Goal: Share content: Share content

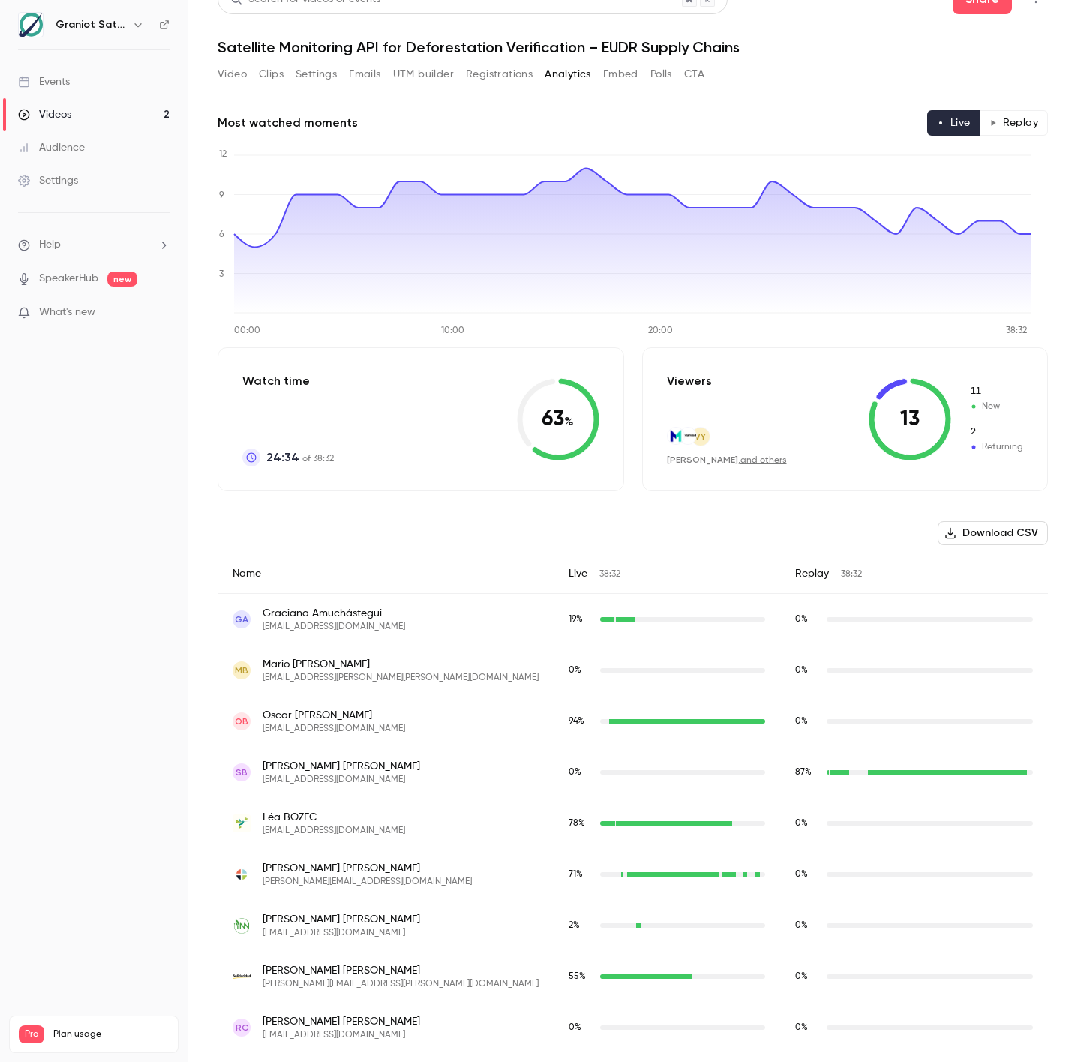
scroll to position [16, 0]
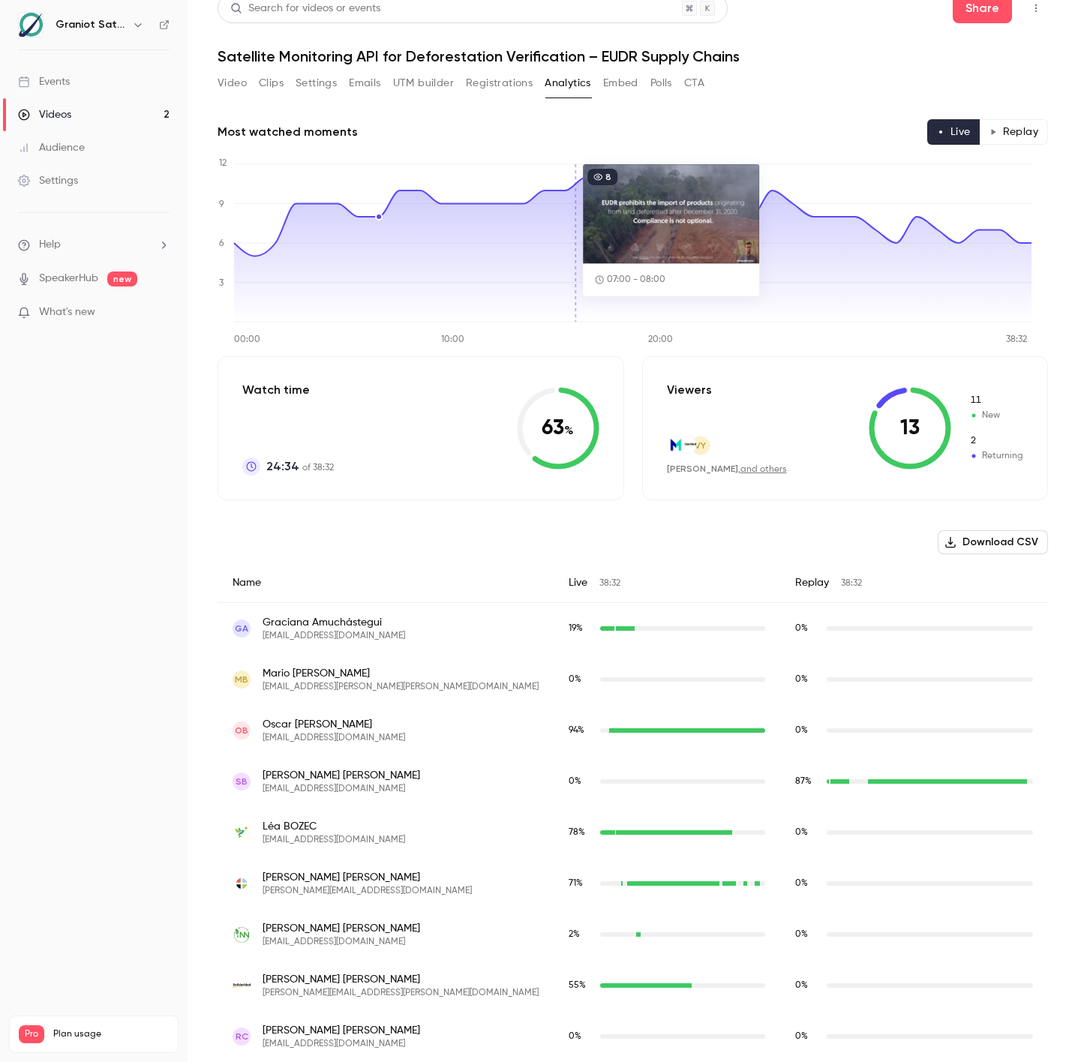
click at [615, 81] on button "Embed" at bounding box center [620, 83] width 35 height 24
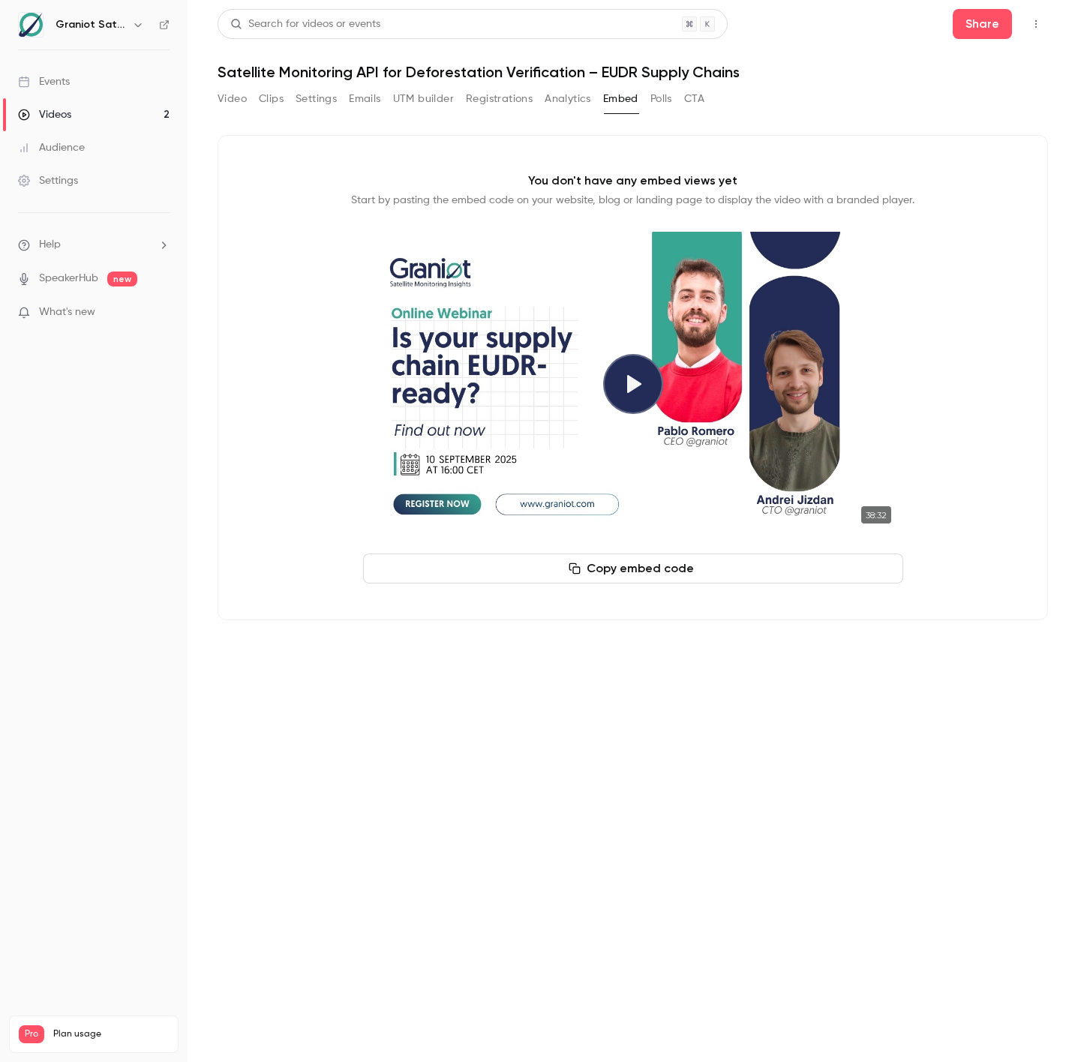
click at [559, 99] on button "Analytics" at bounding box center [568, 99] width 47 height 24
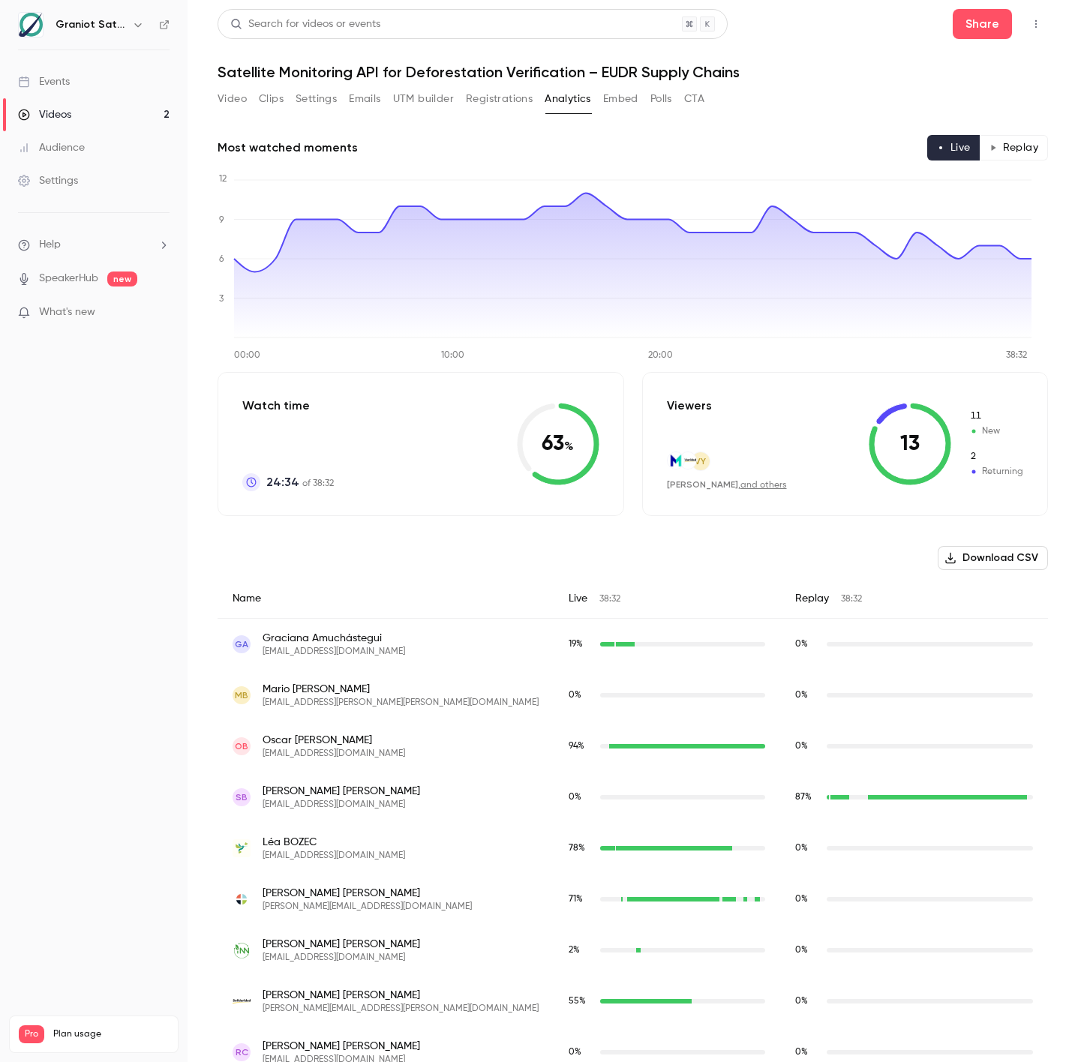
click at [224, 101] on button "Video" at bounding box center [232, 99] width 29 height 24
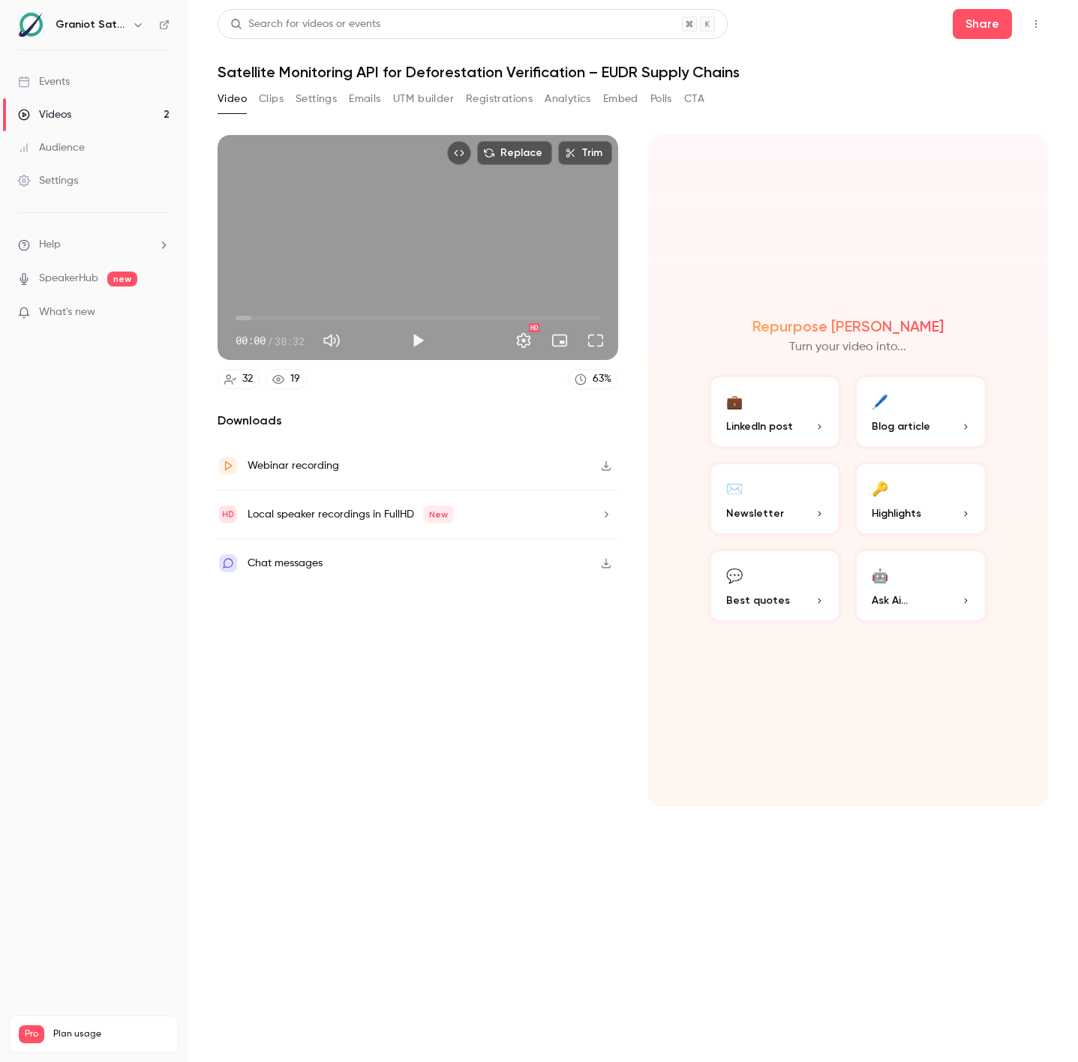
click at [72, 77] on link "Events" at bounding box center [94, 81] width 188 height 33
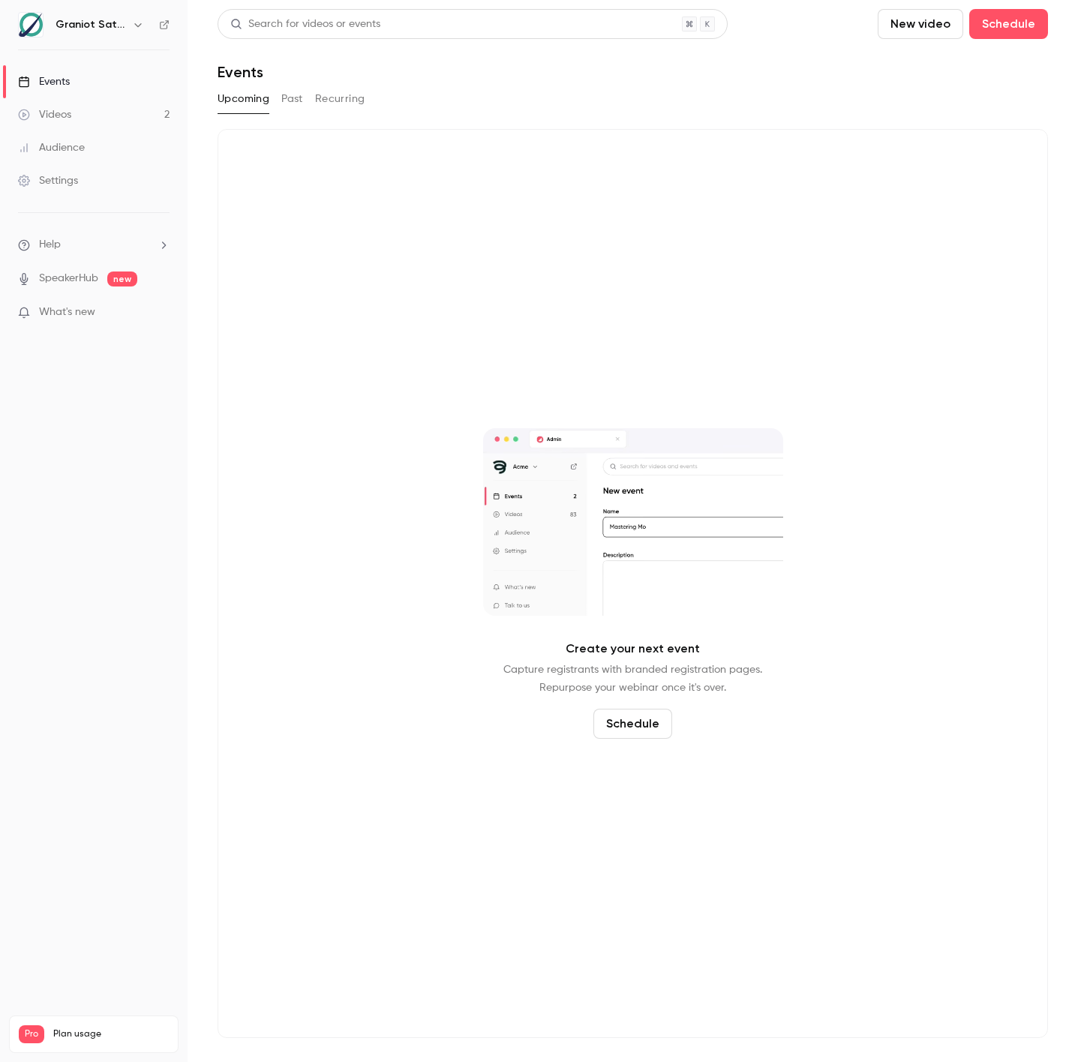
click at [275, 108] on div "Upcoming Past Recurring" at bounding box center [633, 99] width 831 height 24
click at [284, 106] on button "Past" at bounding box center [292, 99] width 22 height 24
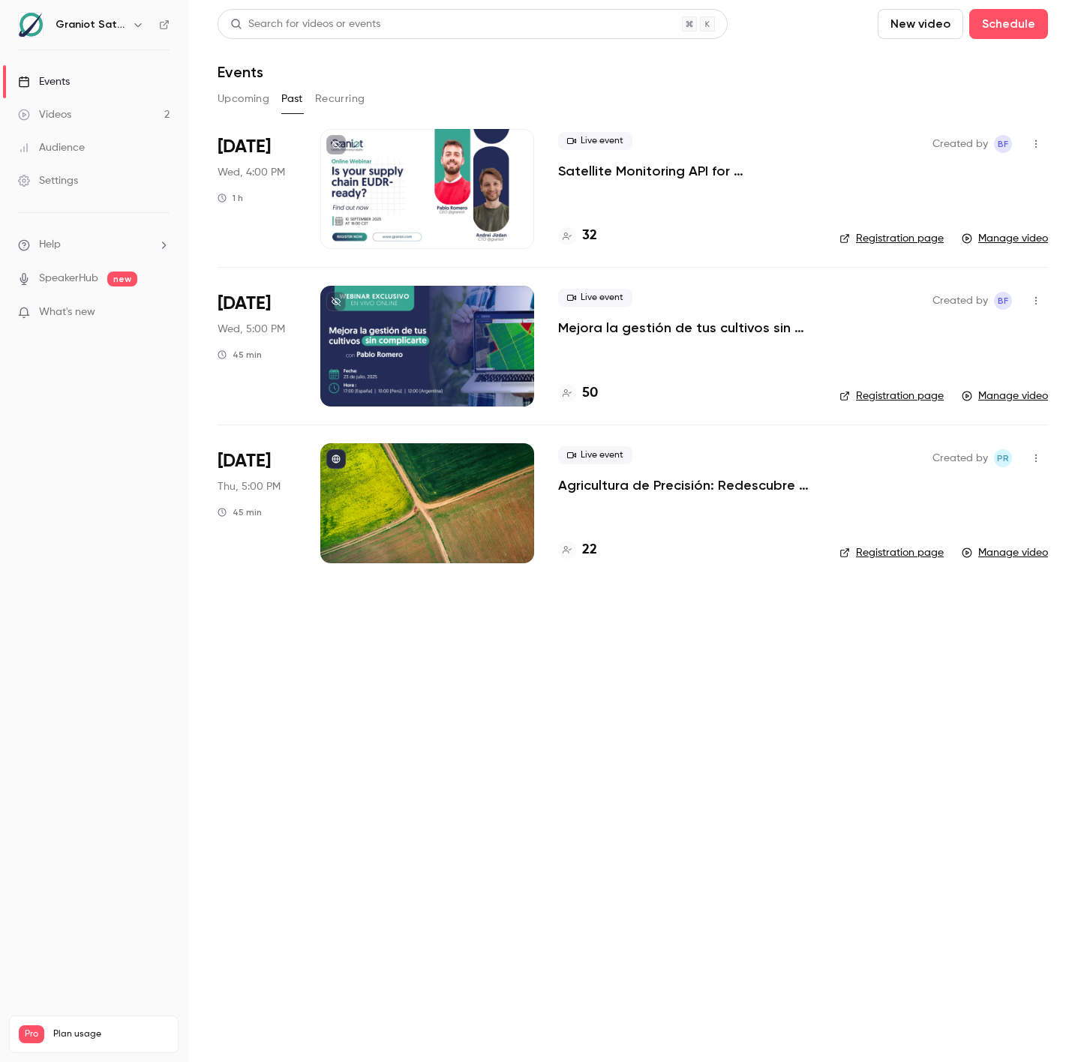
click at [448, 181] on div at bounding box center [427, 189] width 214 height 120
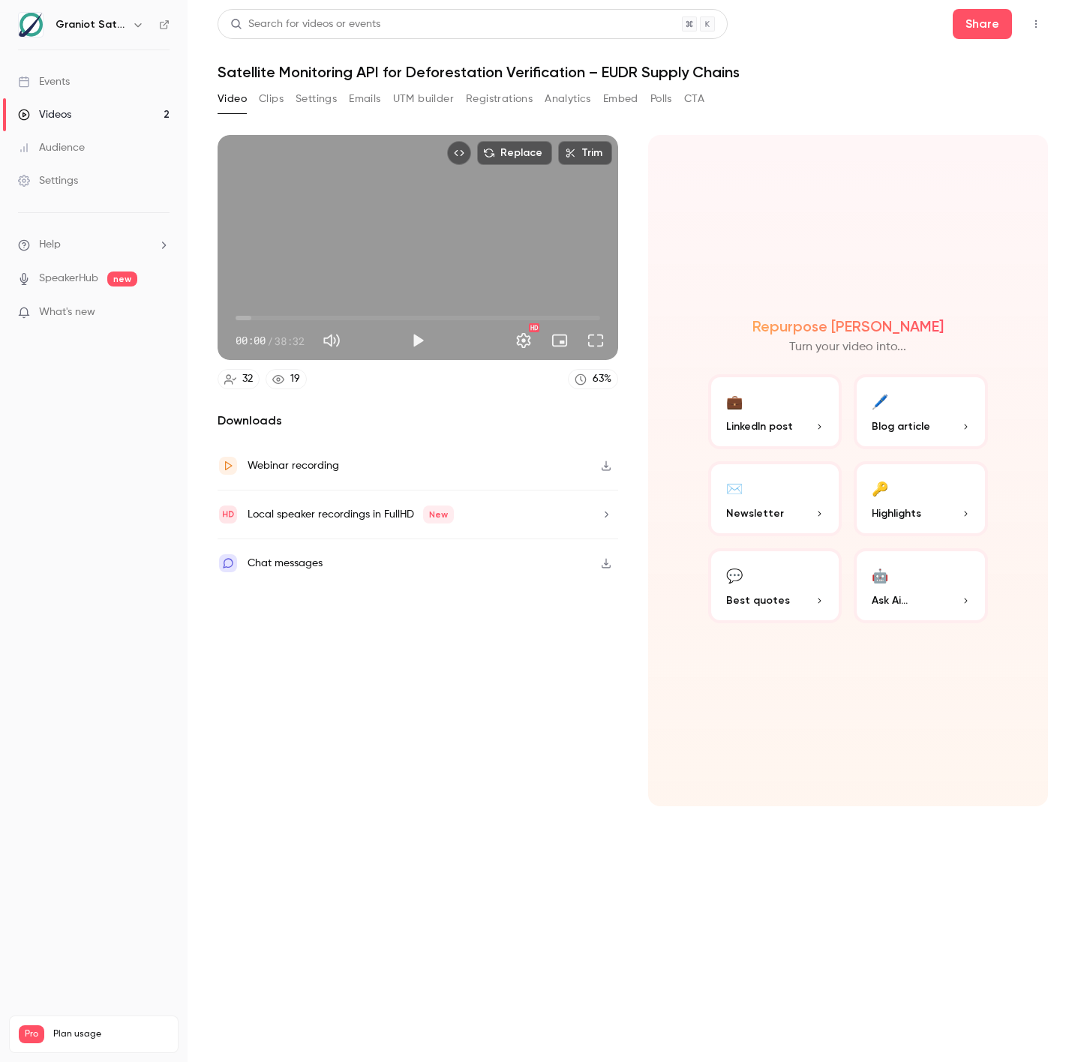
click at [278, 104] on button "Clips" at bounding box center [271, 99] width 25 height 24
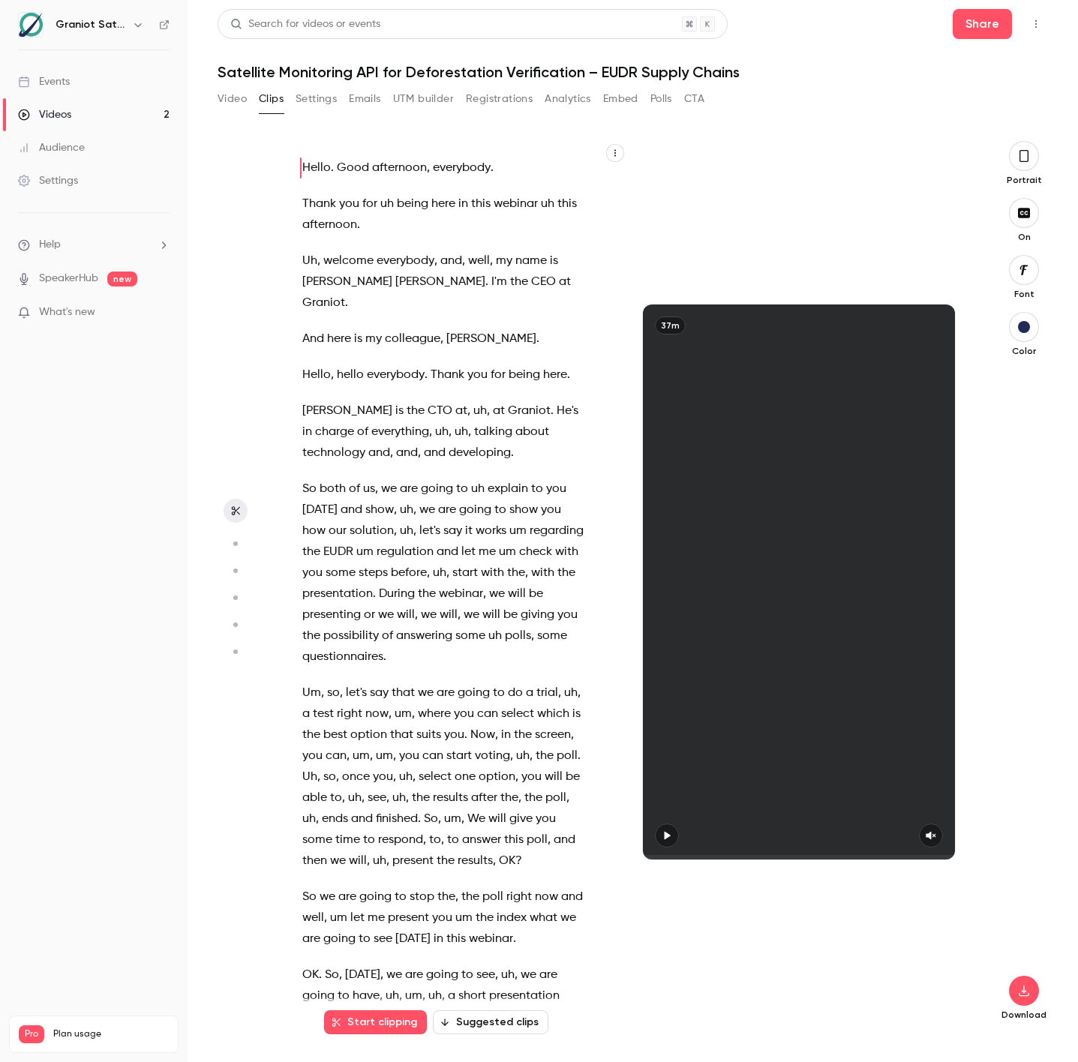
click at [298, 101] on button "Settings" at bounding box center [316, 99] width 41 height 24
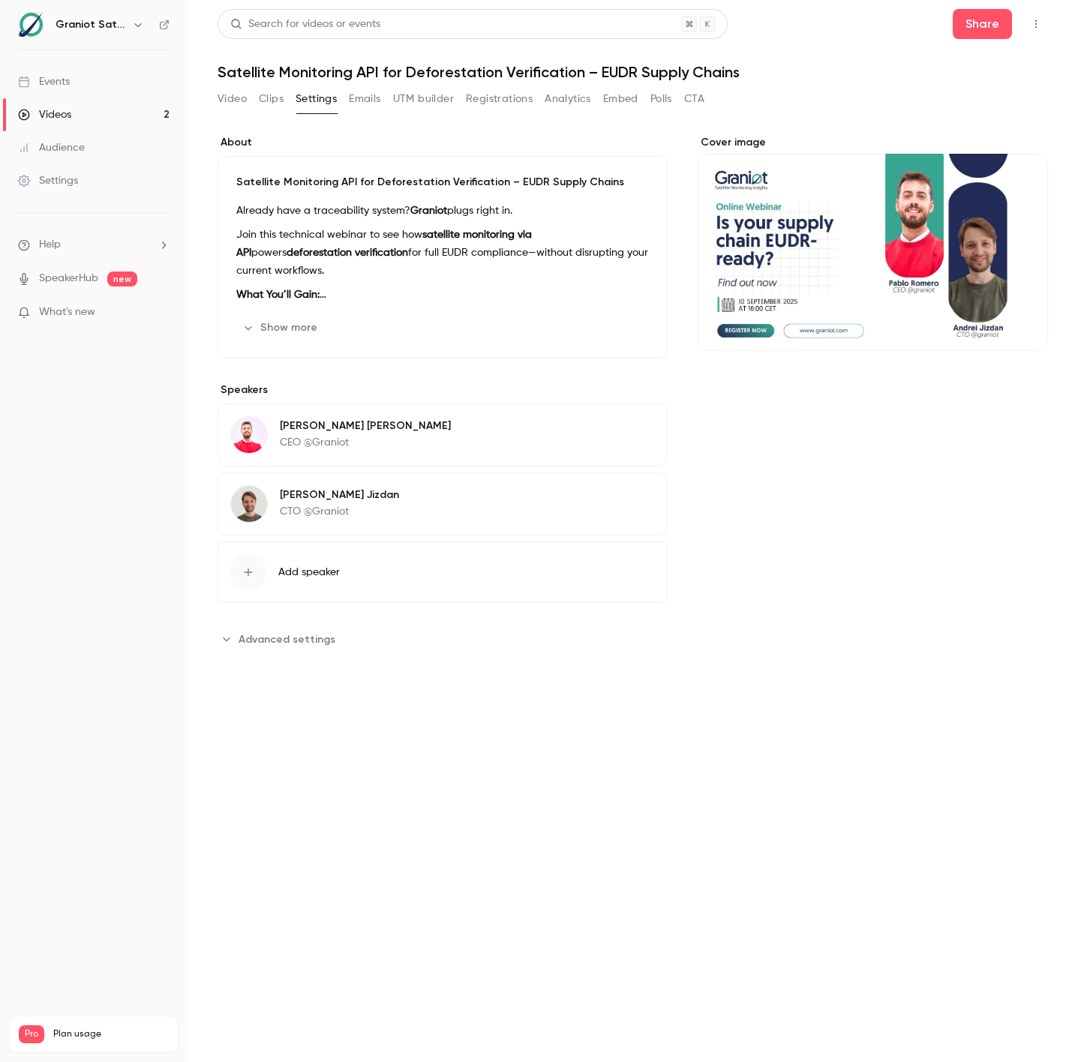
click at [354, 95] on button "Emails" at bounding box center [365, 99] width 32 height 24
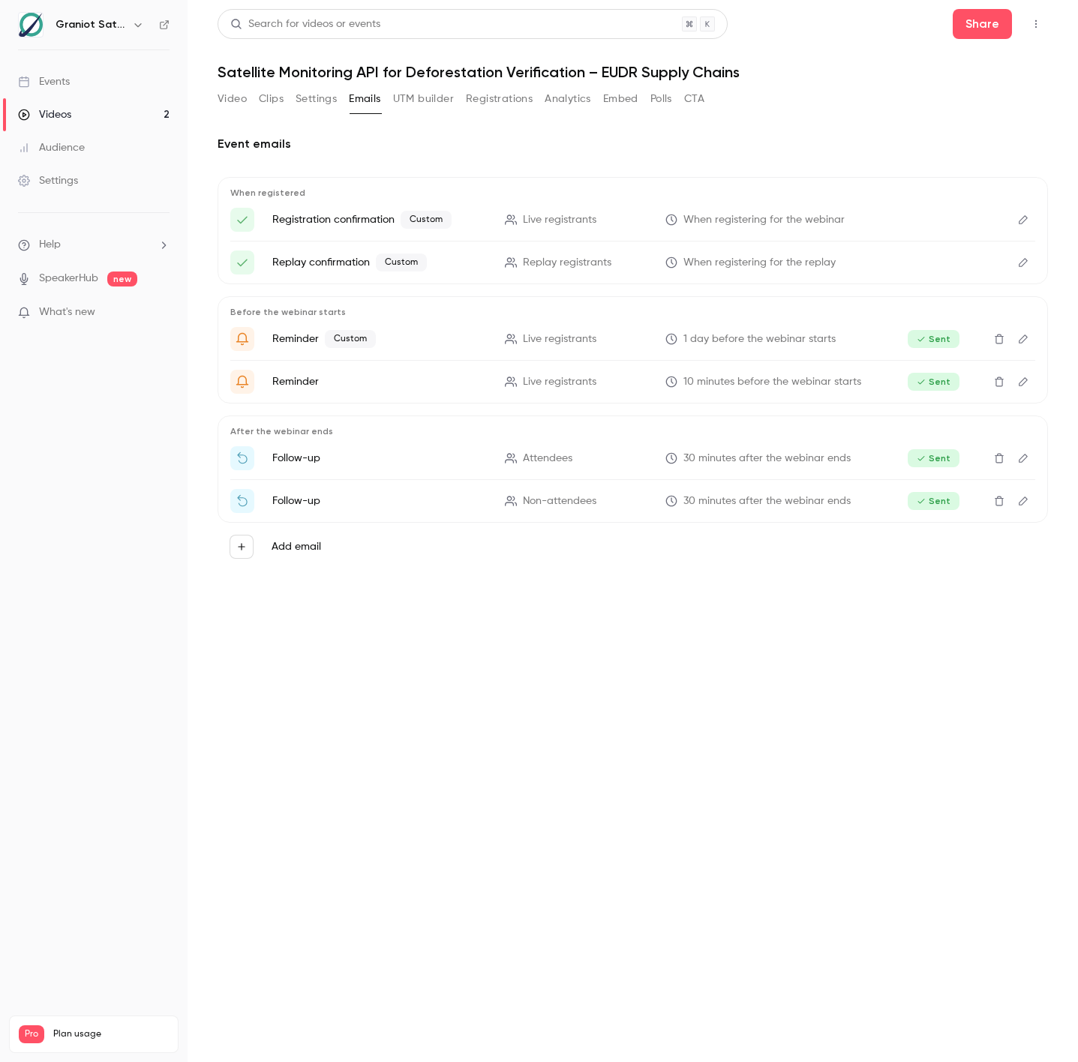
click at [424, 97] on button "UTM builder" at bounding box center [423, 99] width 61 height 24
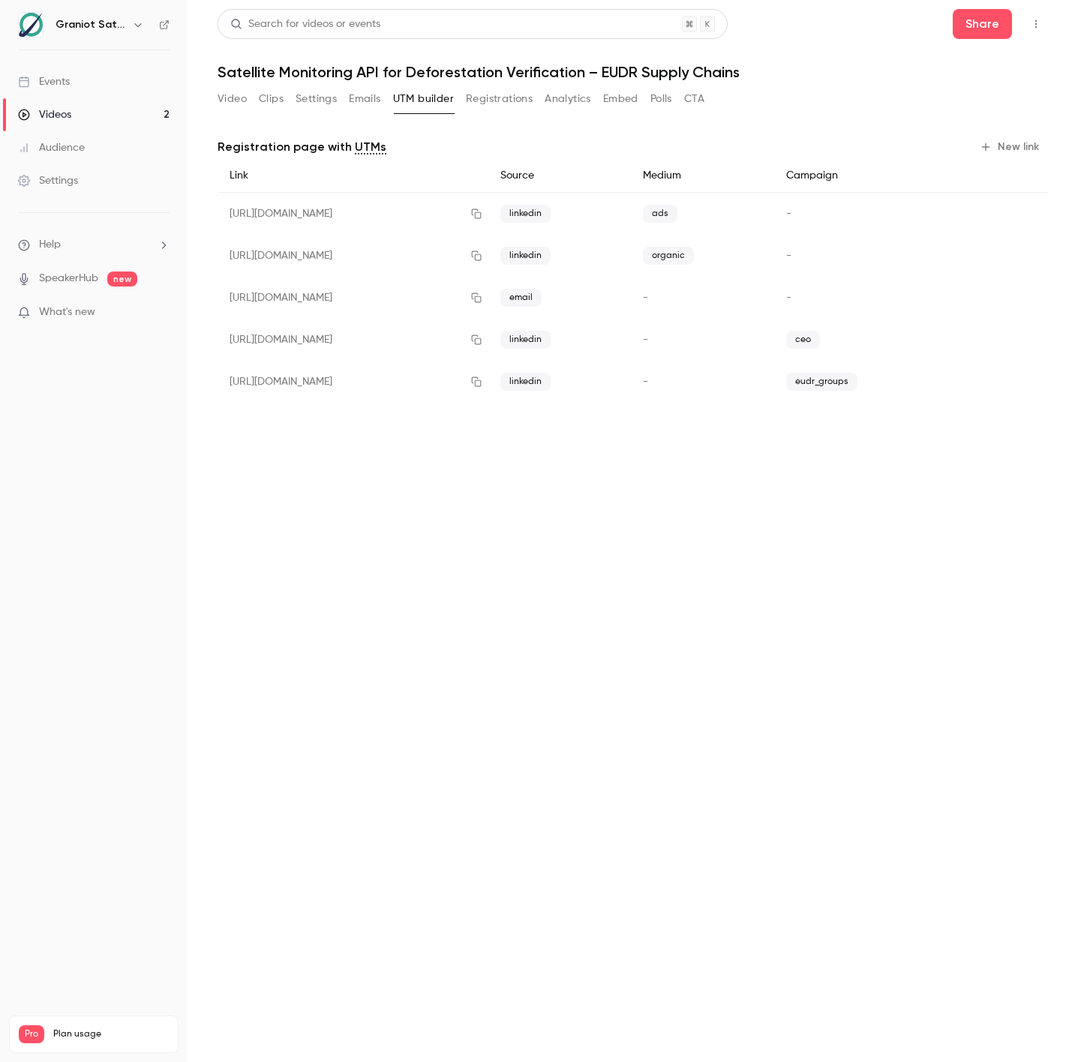
click at [477, 104] on button "Registrations" at bounding box center [499, 99] width 67 height 24
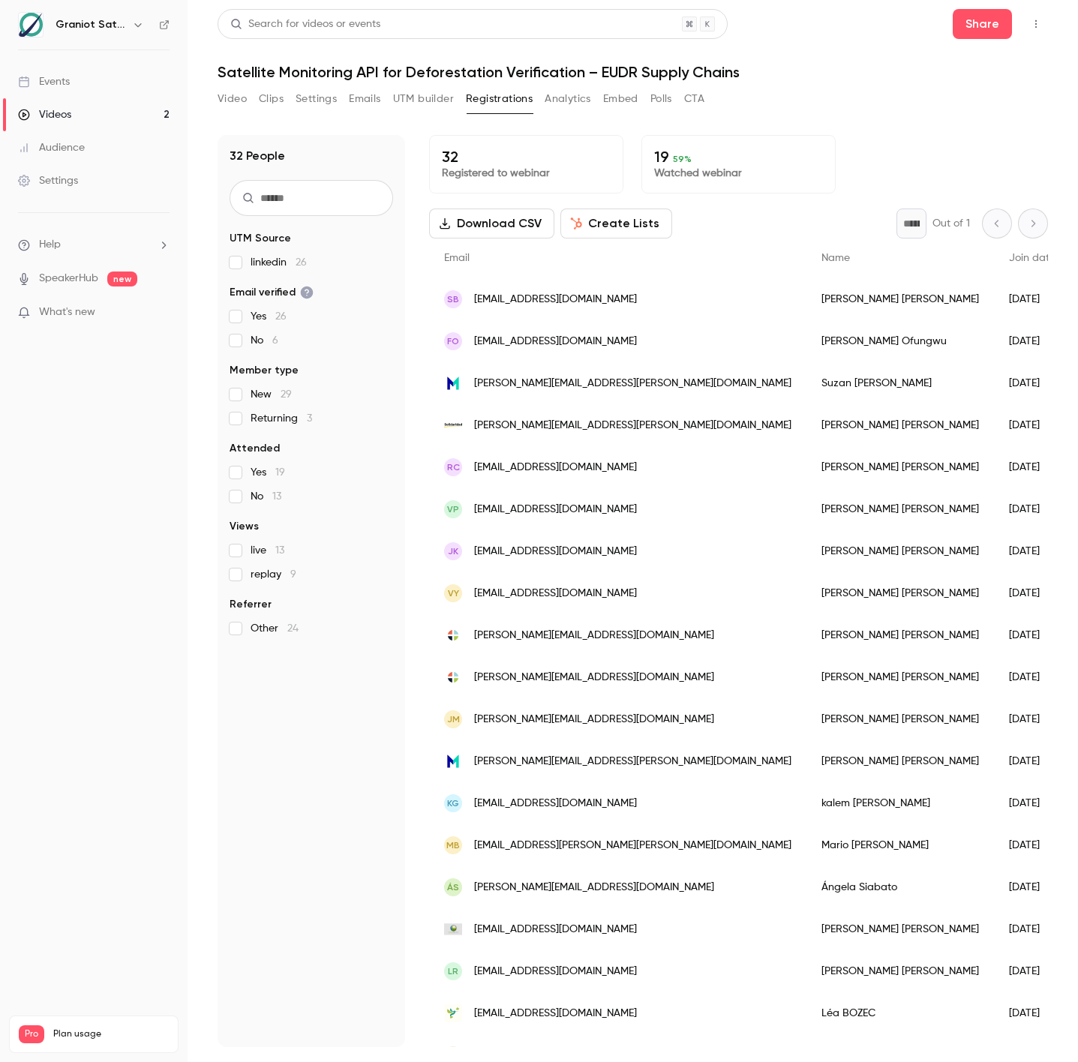
click at [565, 95] on button "Analytics" at bounding box center [568, 99] width 47 height 24
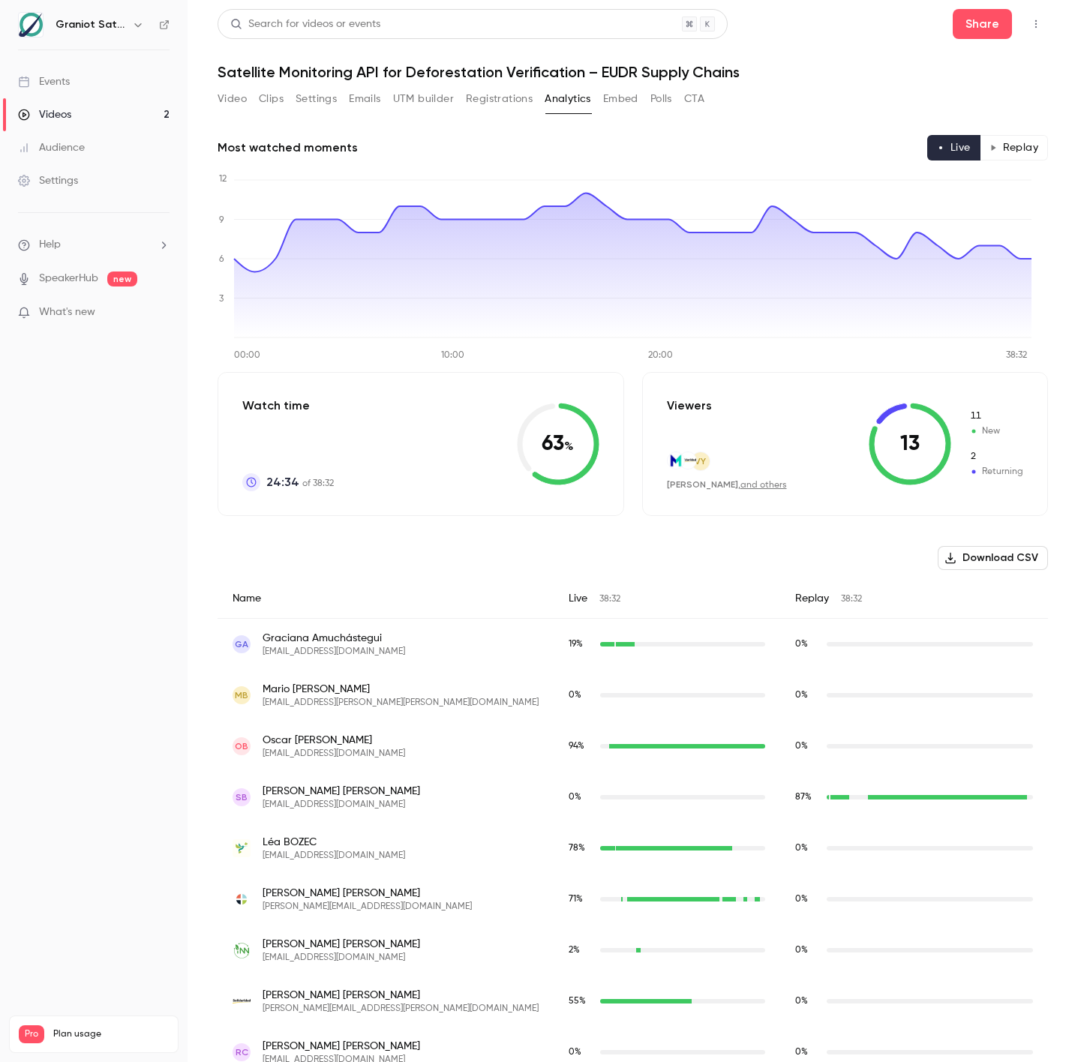
click at [981, 142] on button "Replay" at bounding box center [1014, 148] width 68 height 26
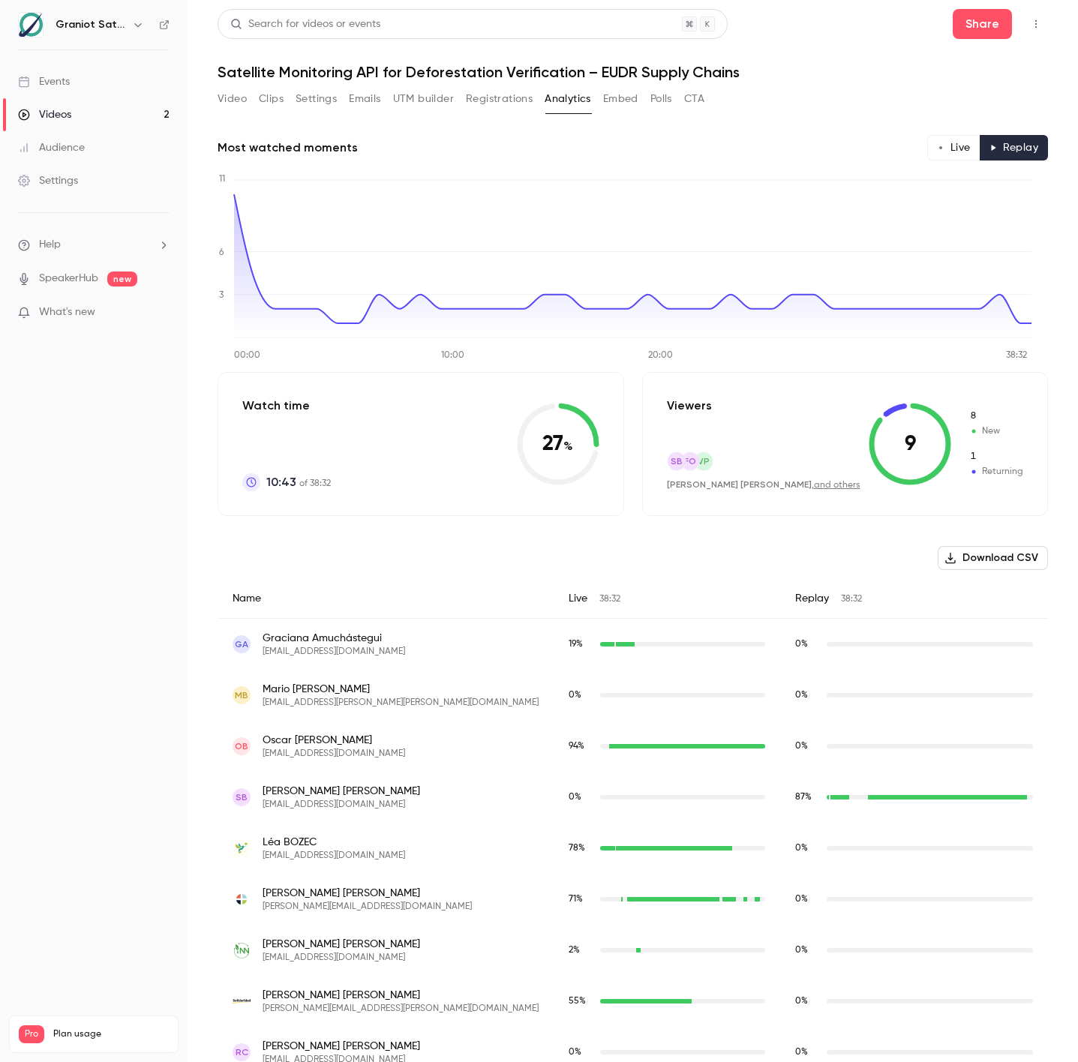
click at [622, 101] on button "Embed" at bounding box center [620, 99] width 35 height 24
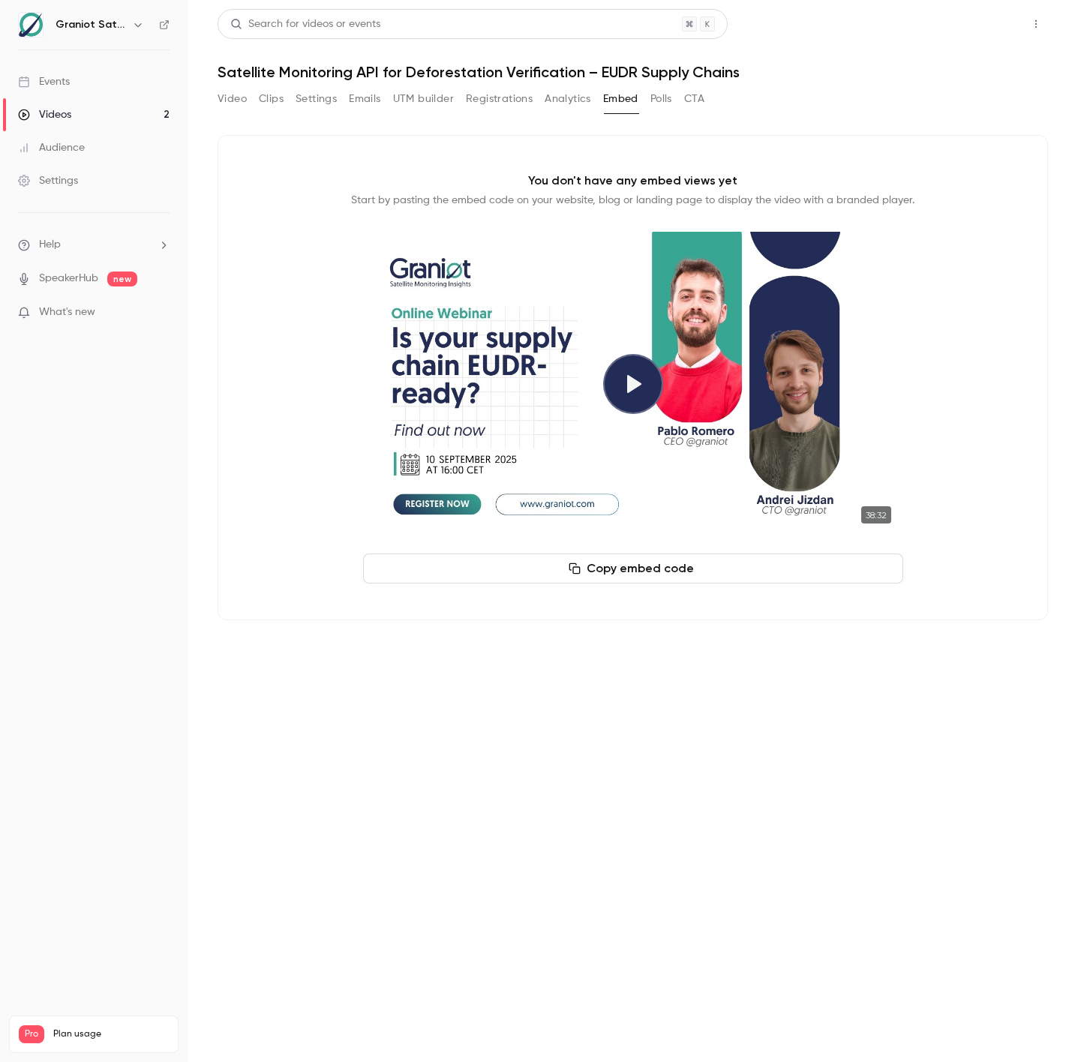
click at [982, 34] on button "Share" at bounding box center [982, 24] width 59 height 30
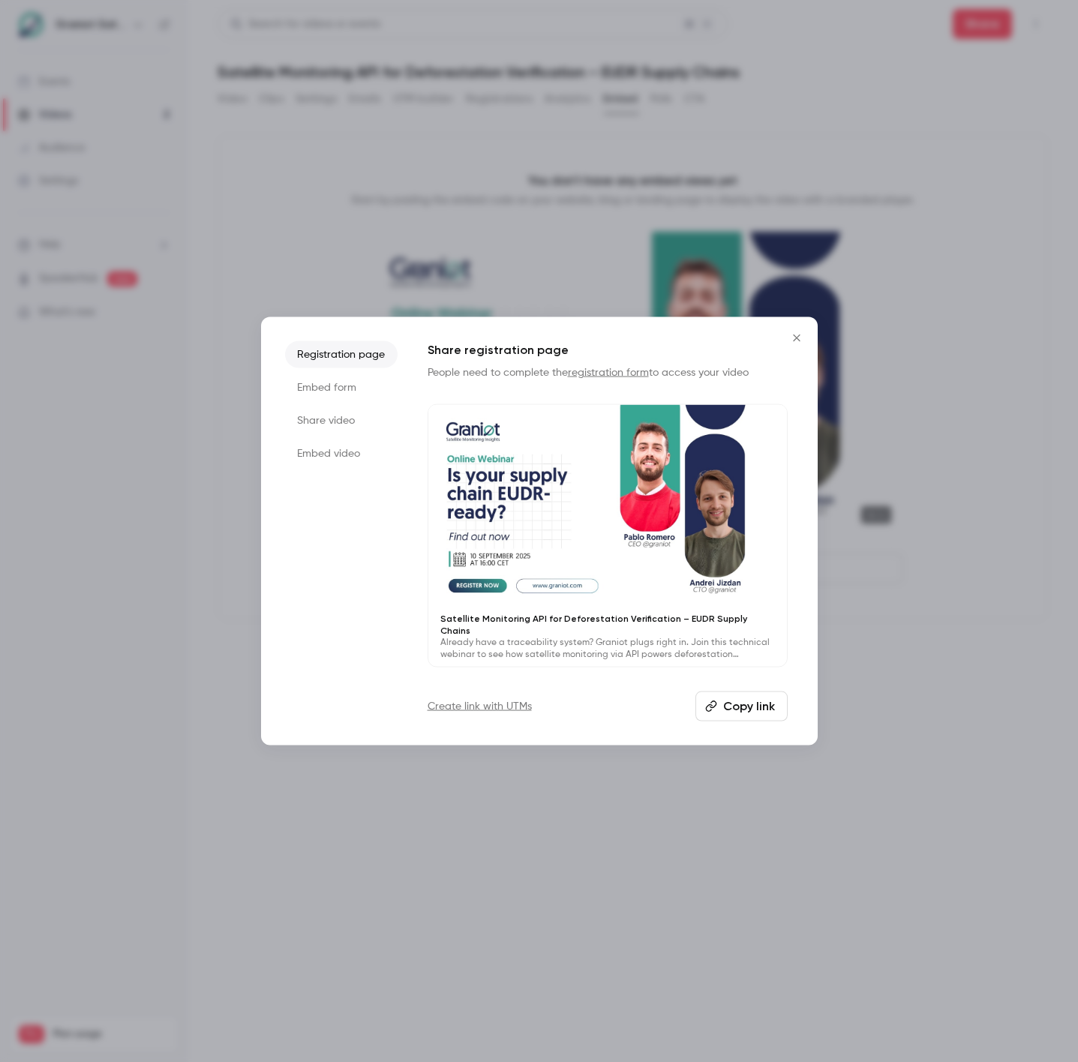
click at [311, 417] on li "Share video" at bounding box center [341, 420] width 113 height 27
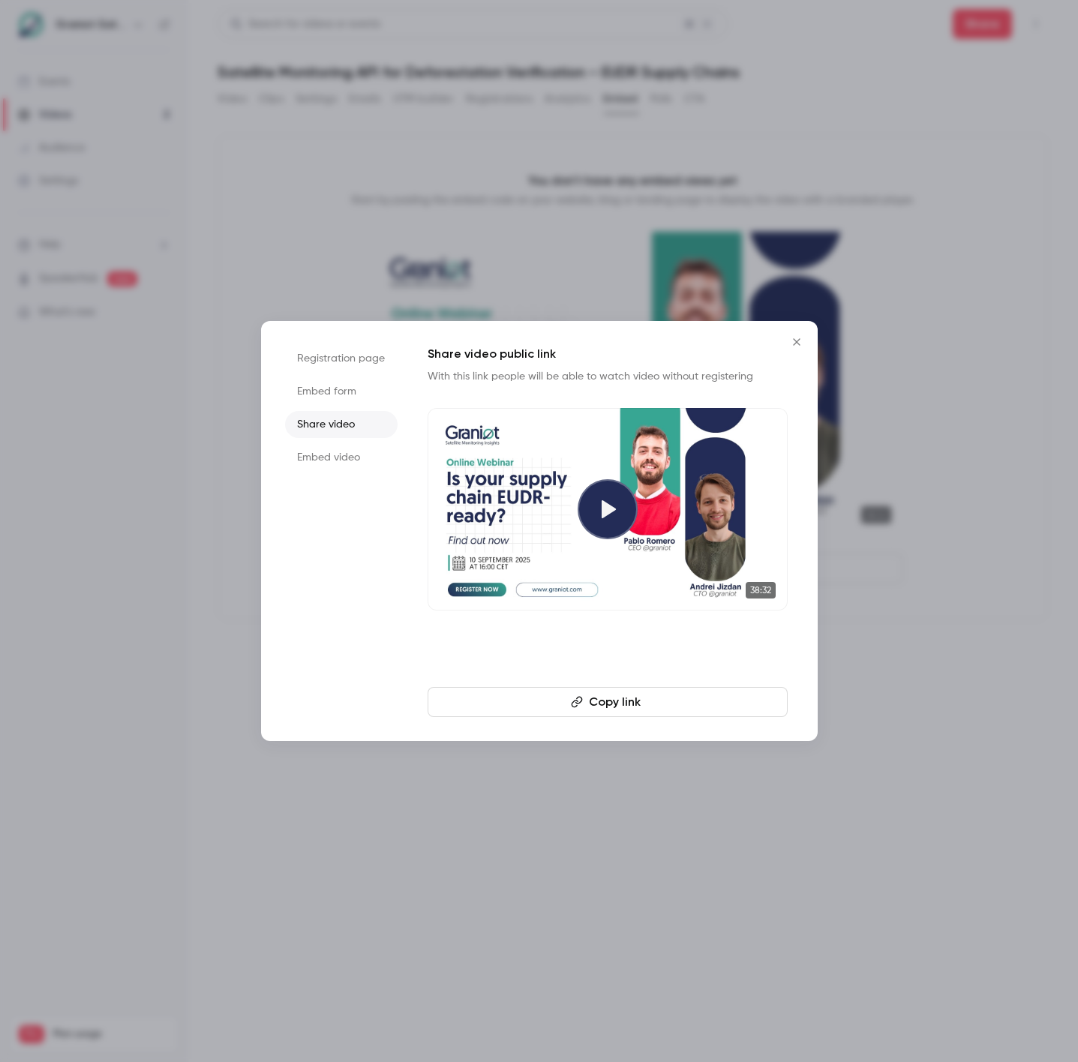
click at [583, 702] on icon "button" at bounding box center [577, 702] width 12 height 12
click at [792, 344] on icon "Close" at bounding box center [797, 342] width 18 height 12
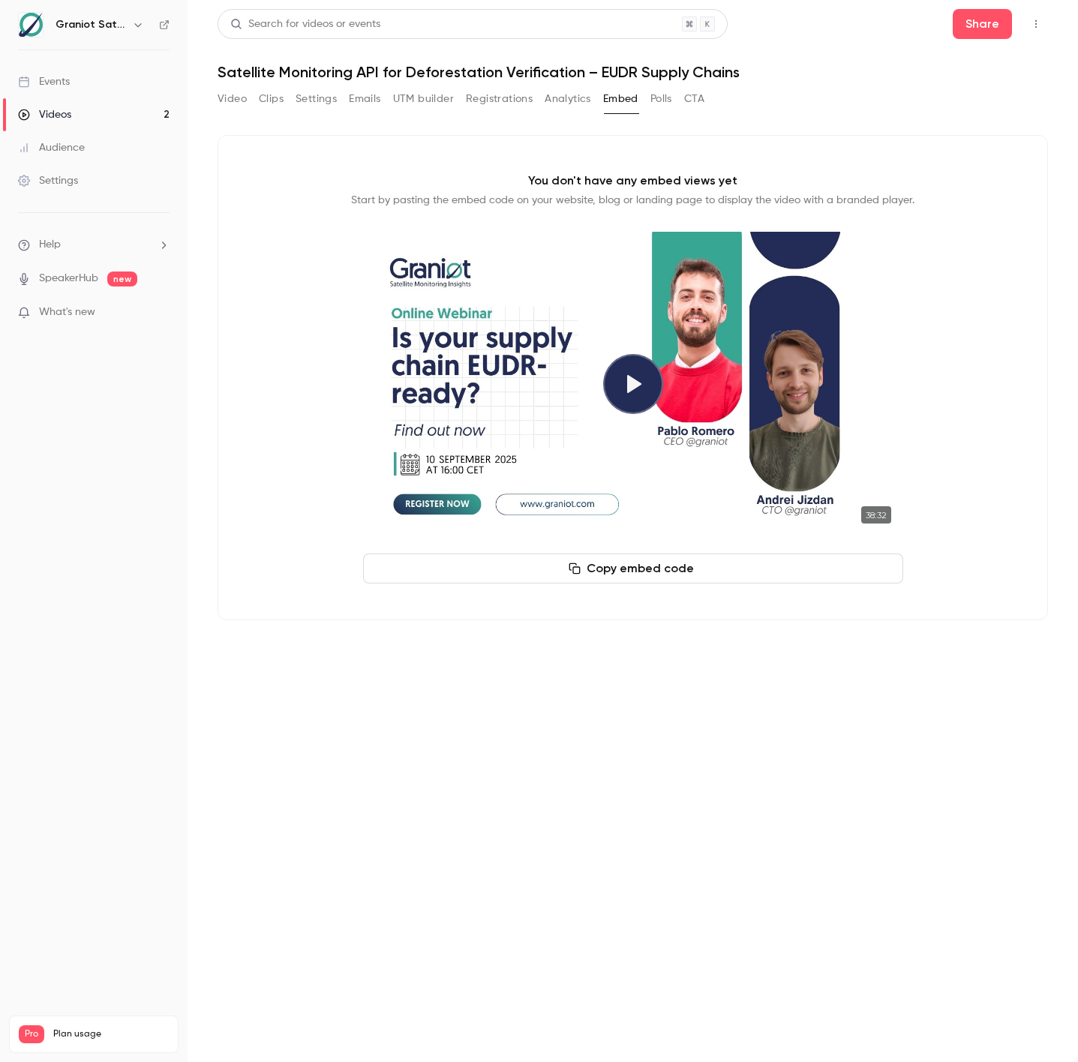
click at [497, 99] on button "Registrations" at bounding box center [499, 99] width 67 height 24
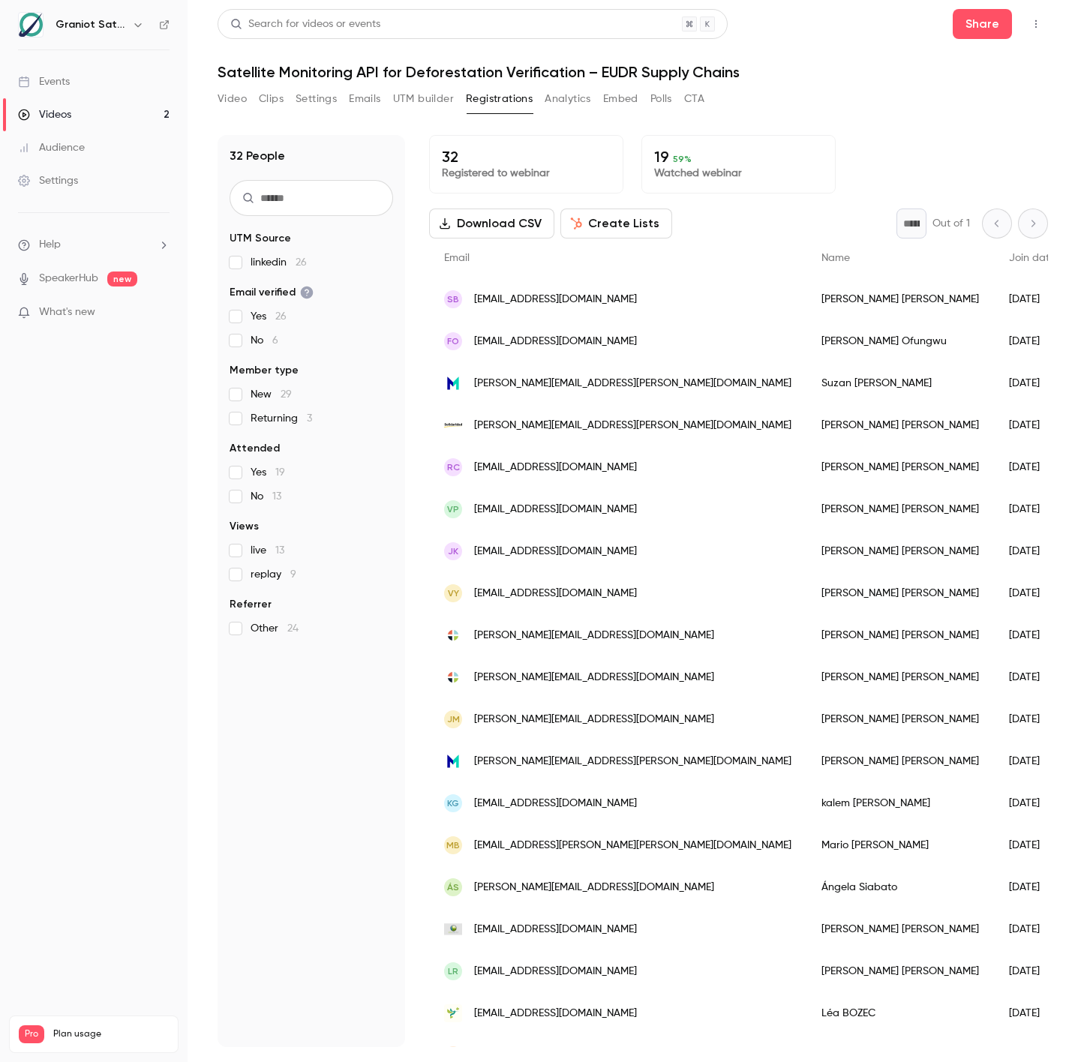
click at [581, 110] on button "Analytics" at bounding box center [568, 99] width 47 height 24
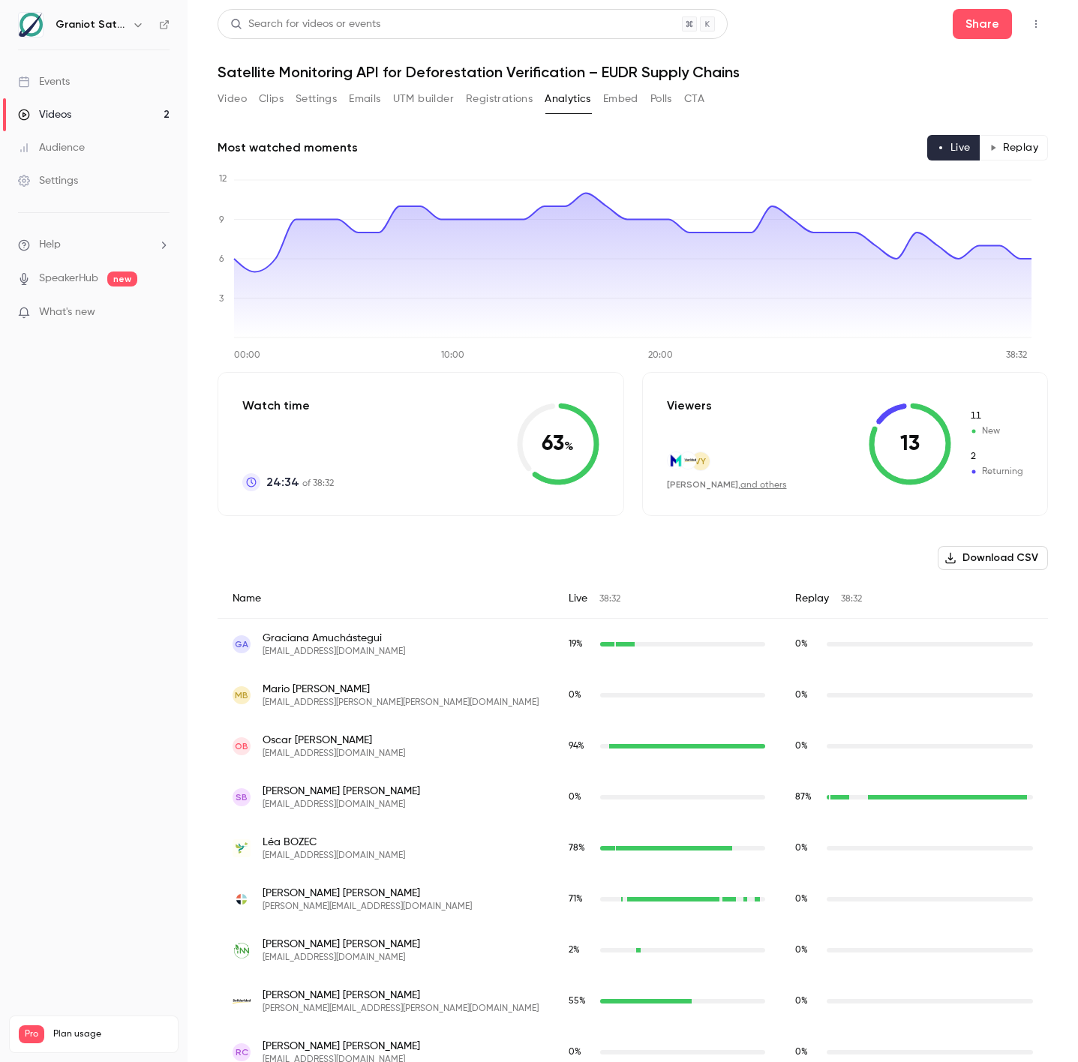
click at [627, 104] on button "Embed" at bounding box center [620, 99] width 35 height 24
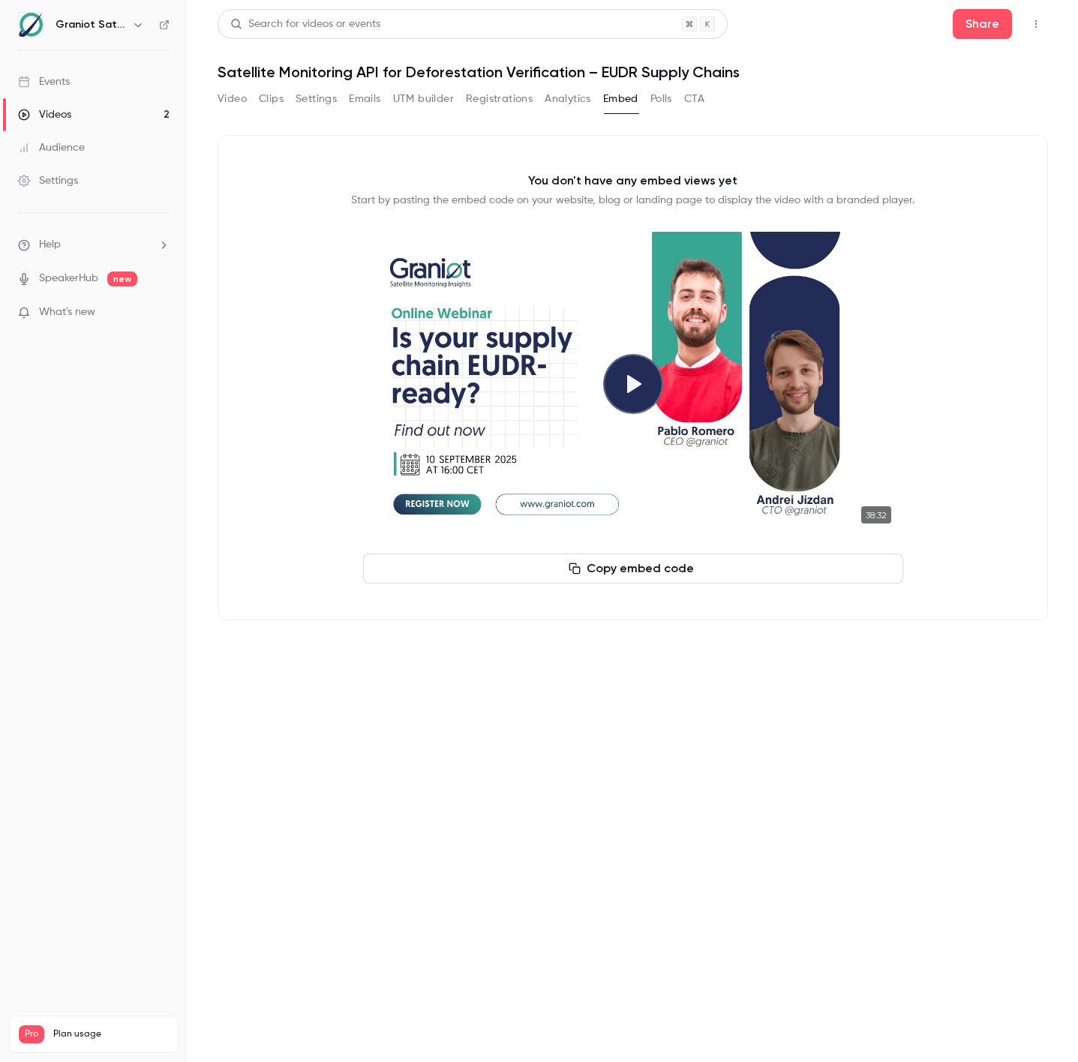
click at [676, 106] on div "Video Clips Settings Emails UTM builder Registrations Analytics Embed Polls CTA" at bounding box center [461, 99] width 487 height 24
click at [972, 23] on button "Share" at bounding box center [982, 24] width 59 height 30
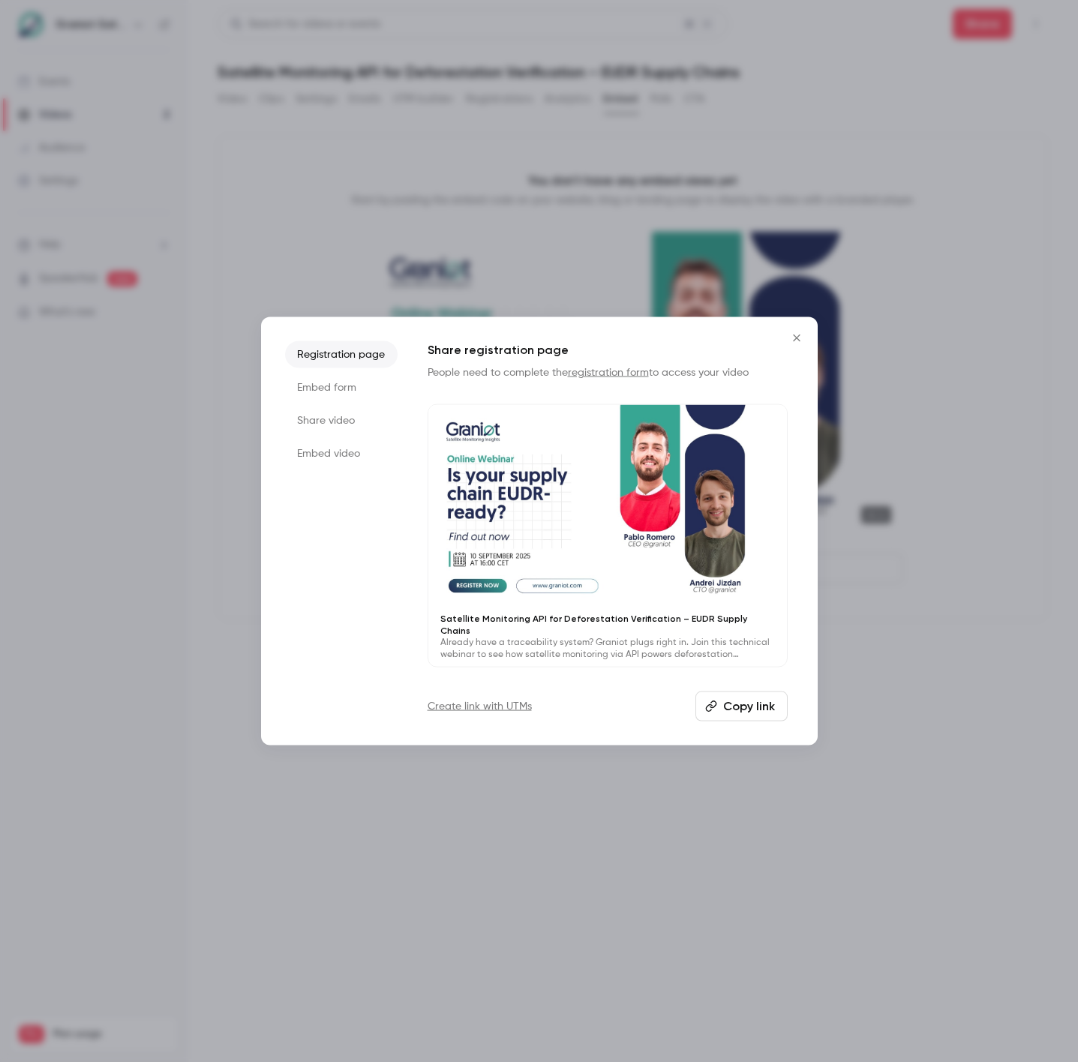
click at [334, 434] on li "Share video" at bounding box center [341, 420] width 113 height 27
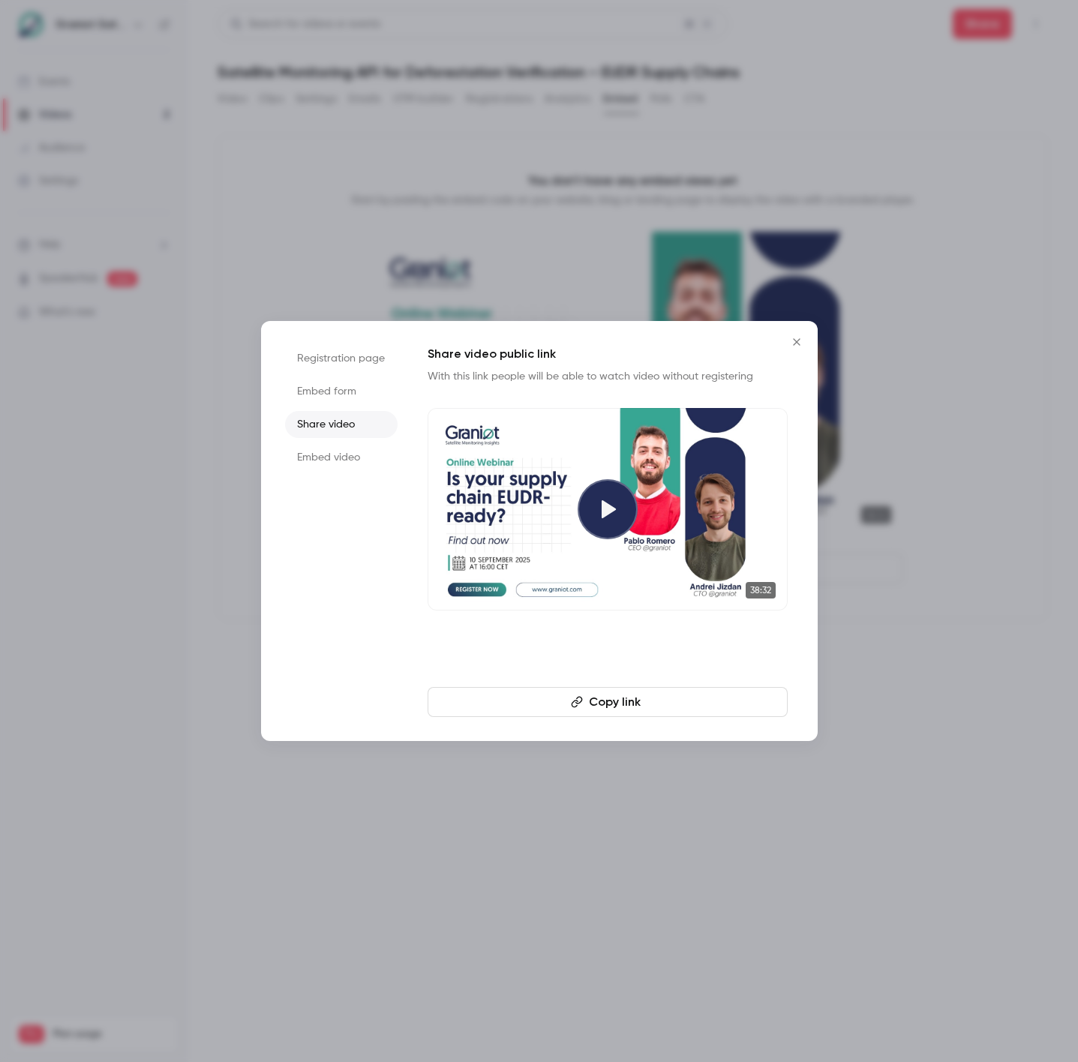
click at [609, 702] on button "Copy link" at bounding box center [608, 702] width 360 height 30
click at [362, 365] on li "Registration page" at bounding box center [341, 358] width 113 height 27
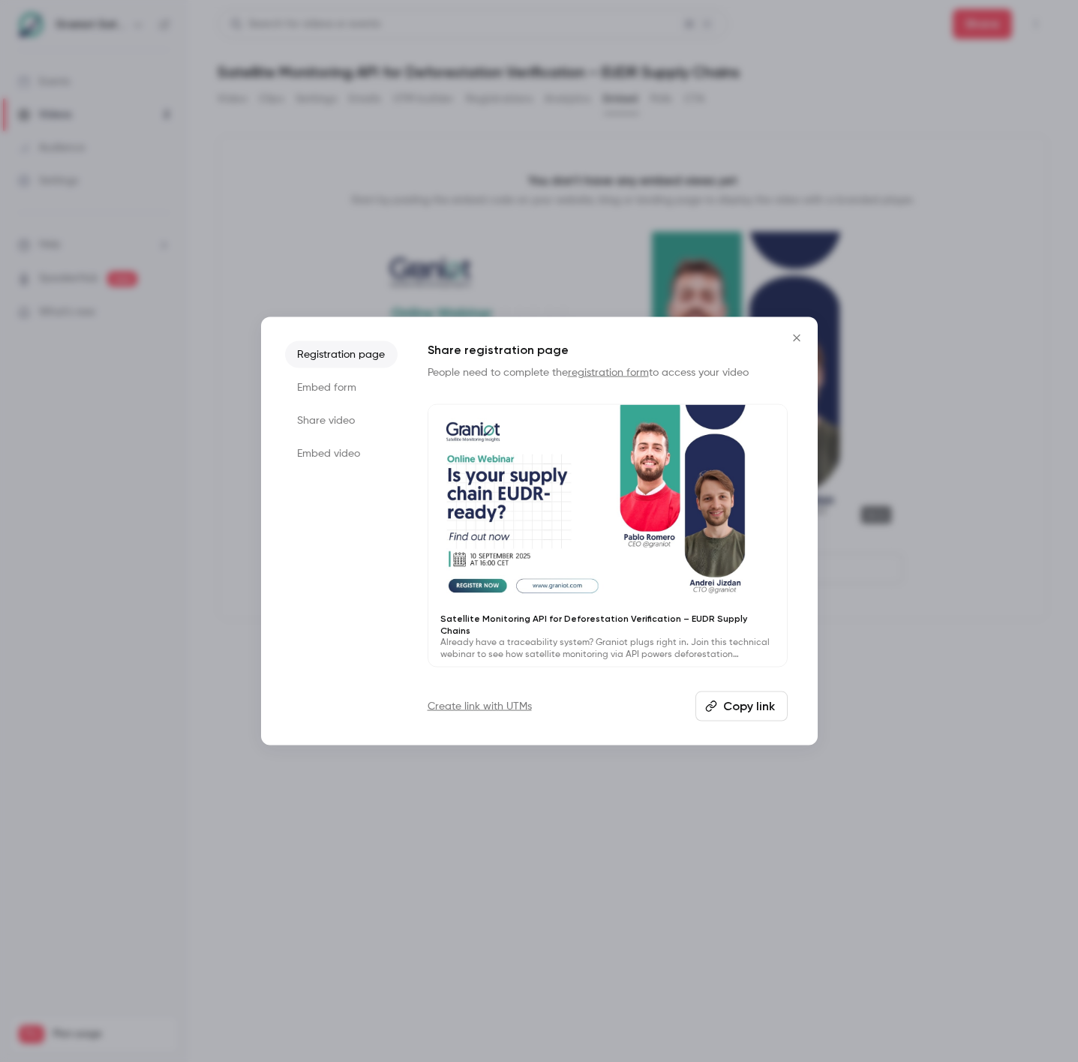
click at [728, 701] on button "Copy link" at bounding box center [742, 706] width 92 height 30
click at [804, 342] on icon "Close" at bounding box center [797, 338] width 18 height 12
